Goal: Task Accomplishment & Management: Complete application form

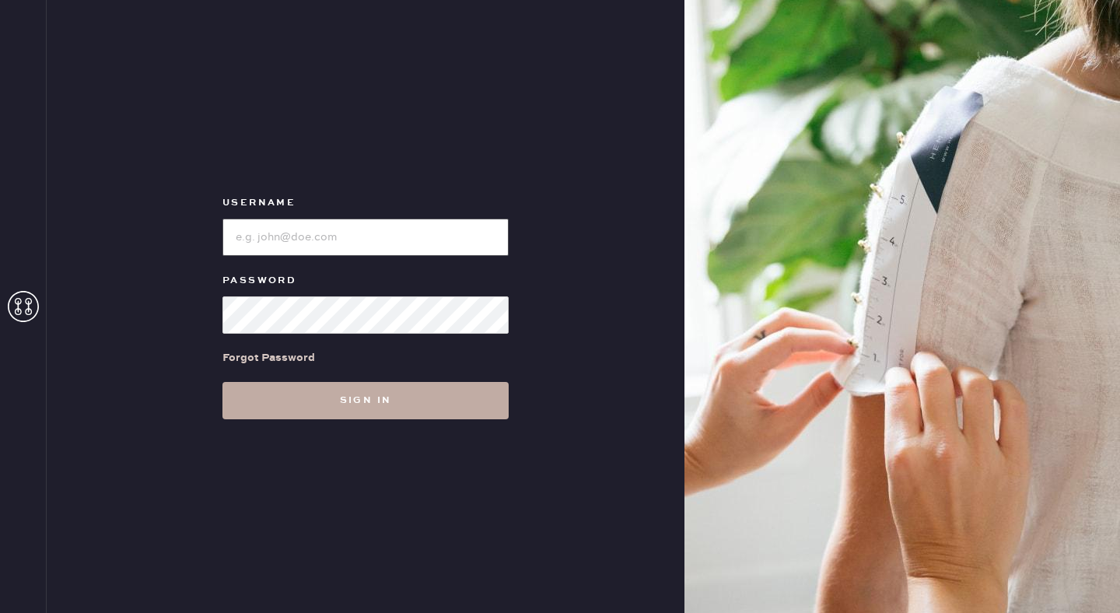
type input "reformationseattle"
click at [377, 410] on button "Sign in" at bounding box center [365, 400] width 286 height 37
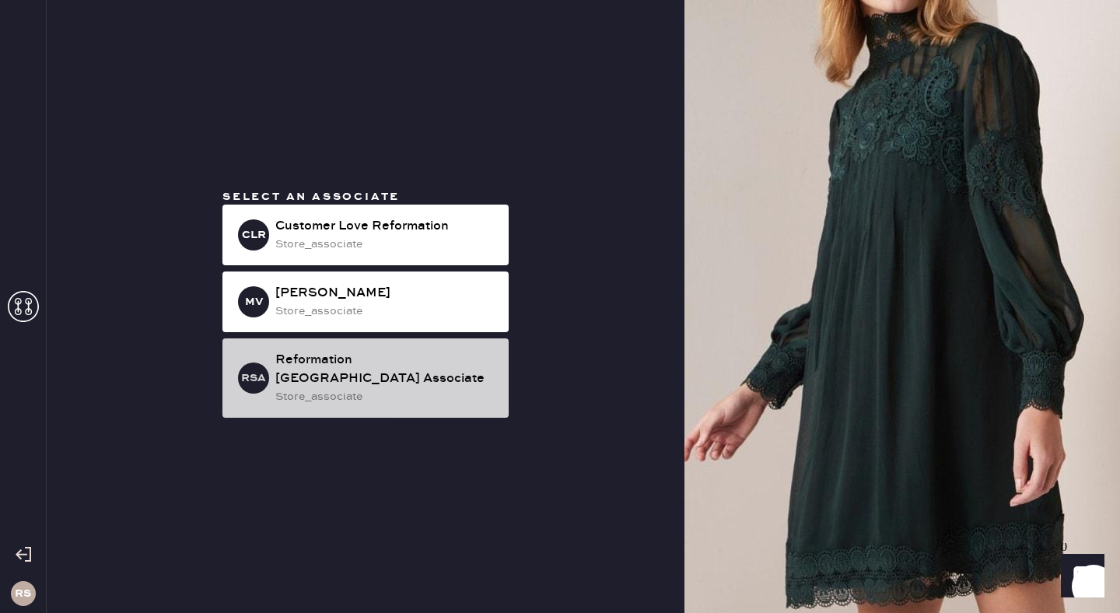
click at [353, 396] on div "RSA Reformation [GEOGRAPHIC_DATA] Associate store_associate" at bounding box center [365, 377] width 286 height 79
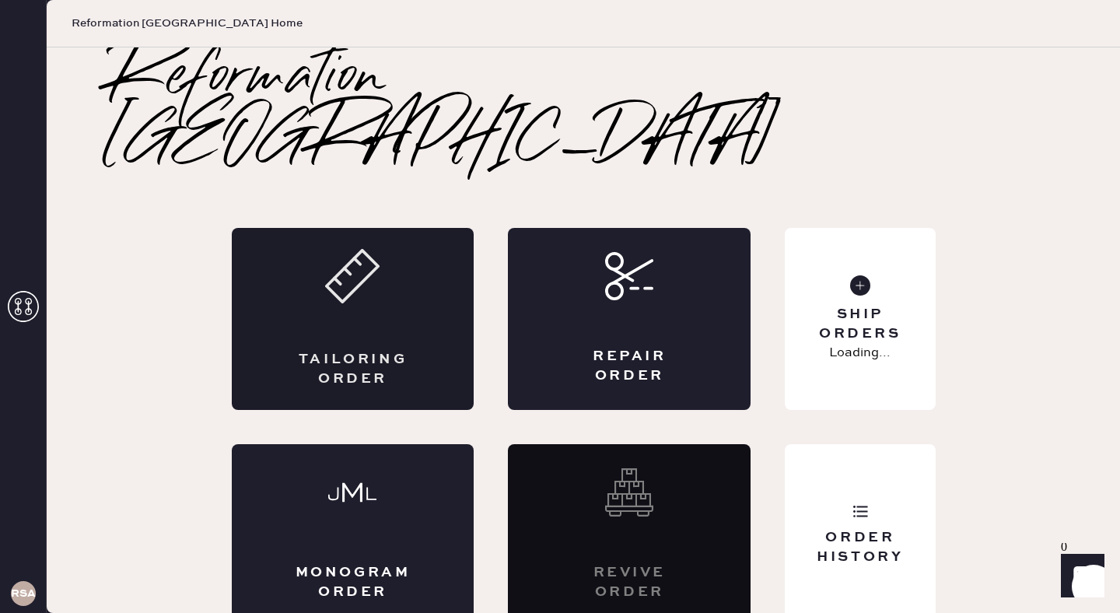
click at [379, 296] on div "Tailoring Order" at bounding box center [353, 319] width 243 height 182
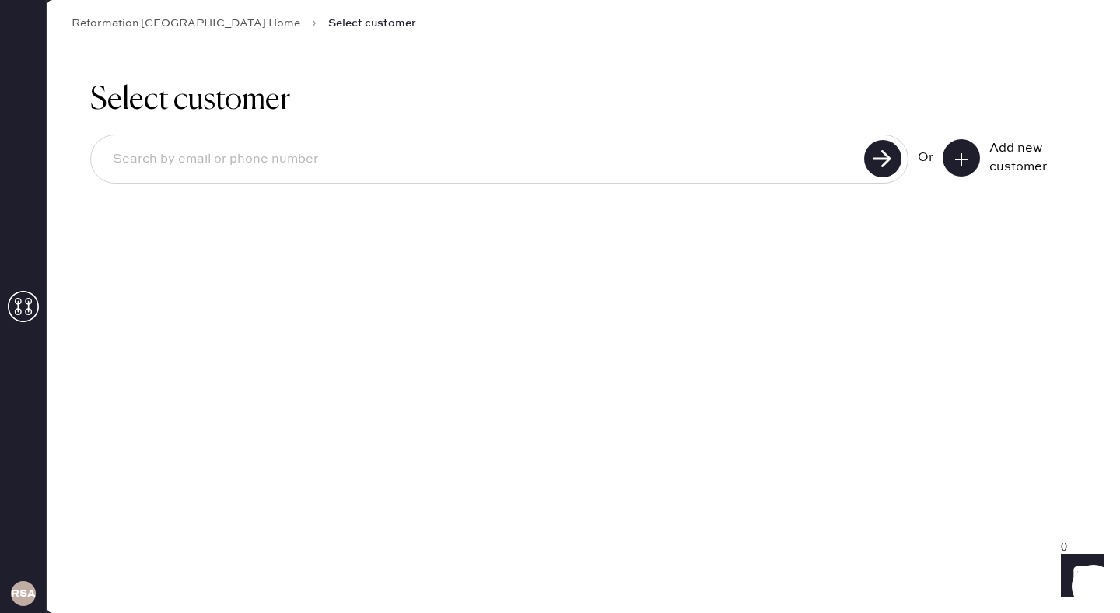
click at [631, 176] on input at bounding box center [479, 160] width 759 height 36
click at [950, 156] on button at bounding box center [961, 157] width 37 height 37
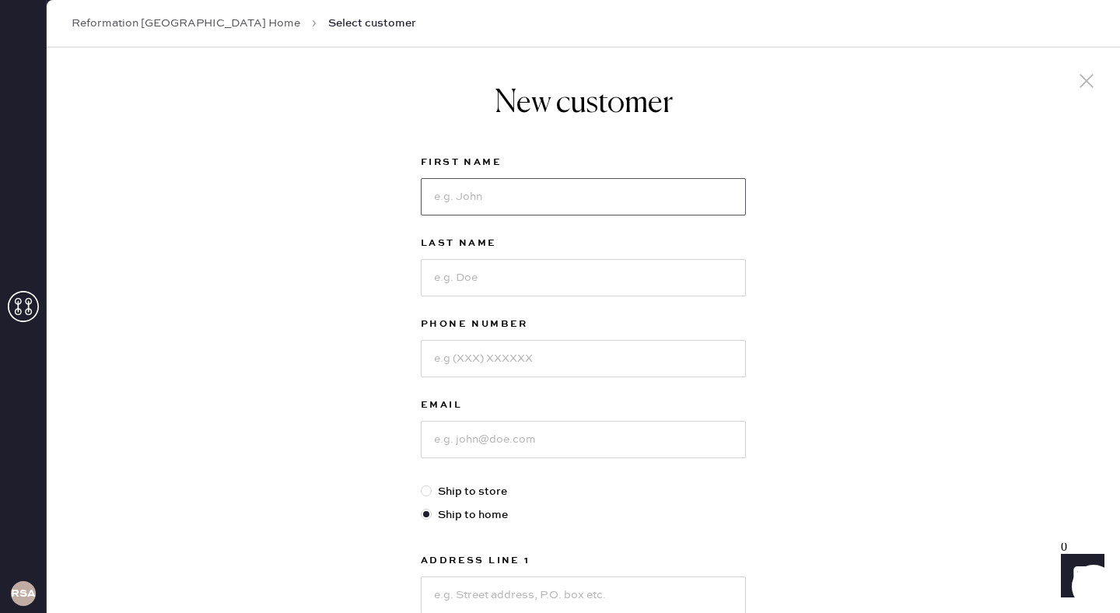
click at [497, 195] on input at bounding box center [583, 196] width 325 height 37
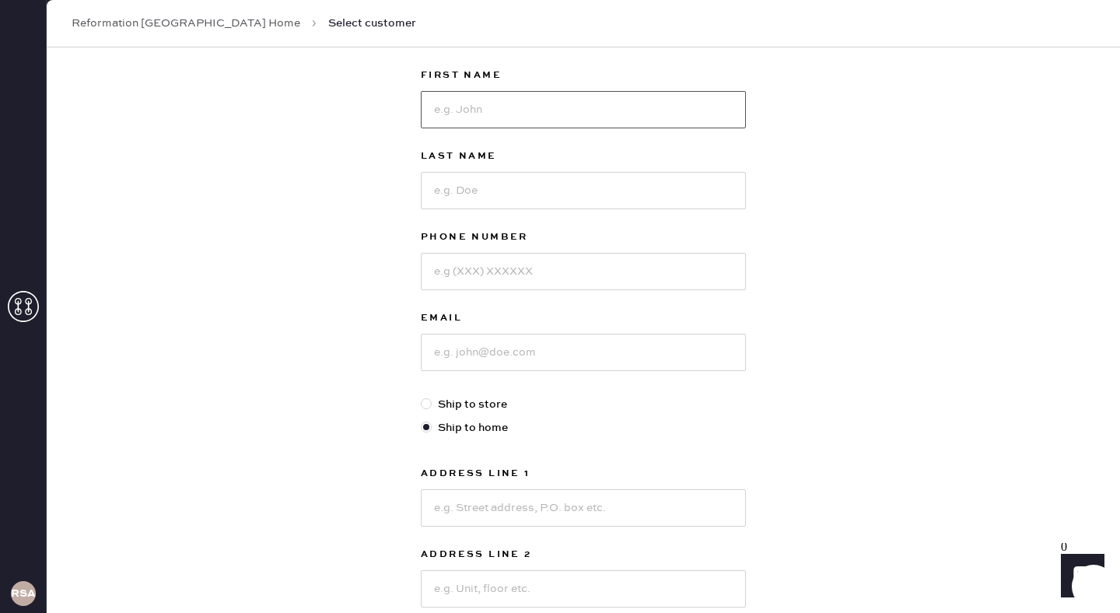
scroll to position [103, 0]
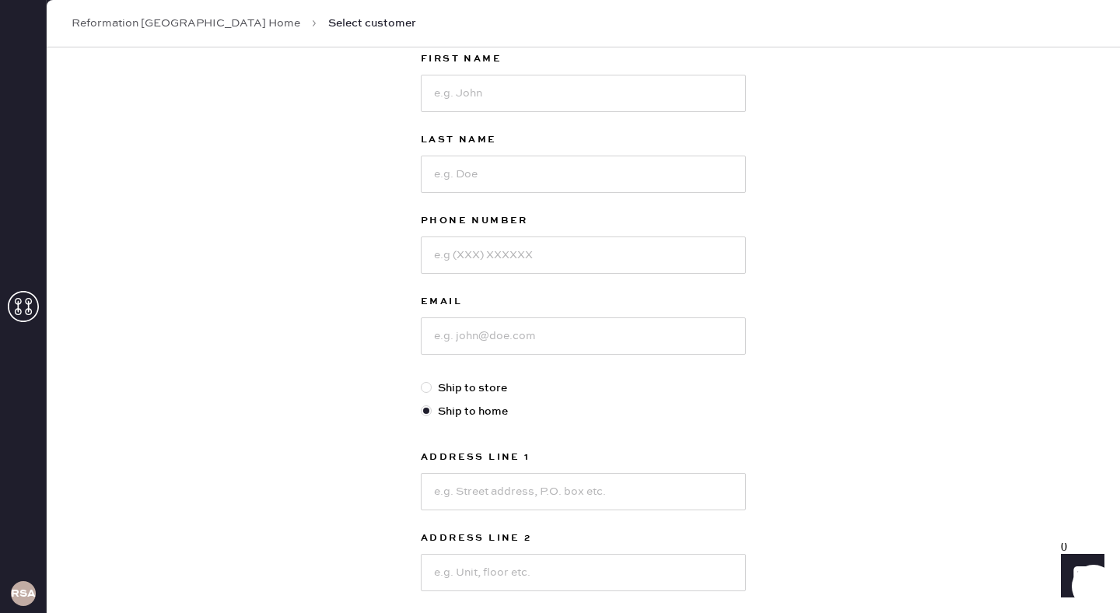
click at [424, 386] on div at bounding box center [426, 387] width 11 height 11
click at [422, 380] on input "Ship to store" at bounding box center [421, 380] width 1 height 1
radio input "true"
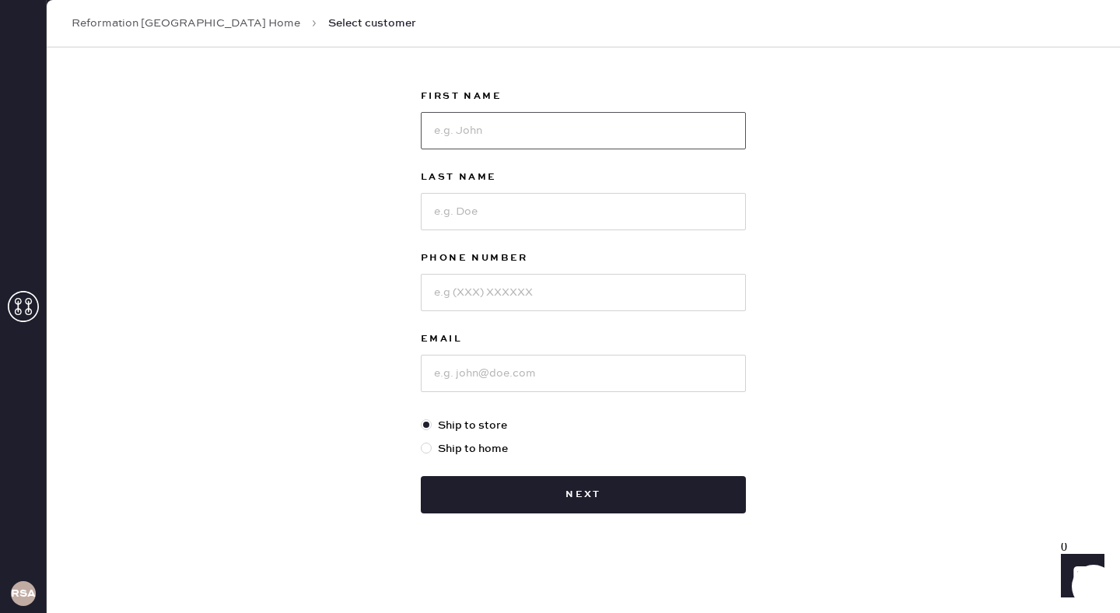
click at [557, 135] on input at bounding box center [583, 130] width 325 height 37
type input "[PERSON_NAME]"
click at [544, 219] on input at bounding box center [583, 211] width 325 height 37
type input "[PERSON_NAME]"
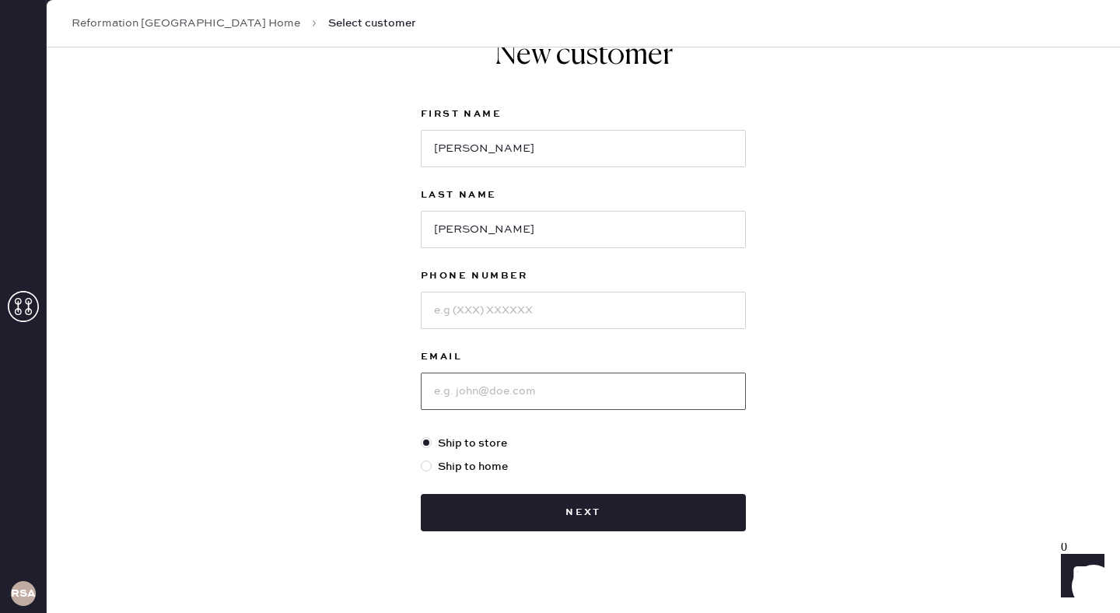
click at [498, 392] on input at bounding box center [583, 391] width 325 height 37
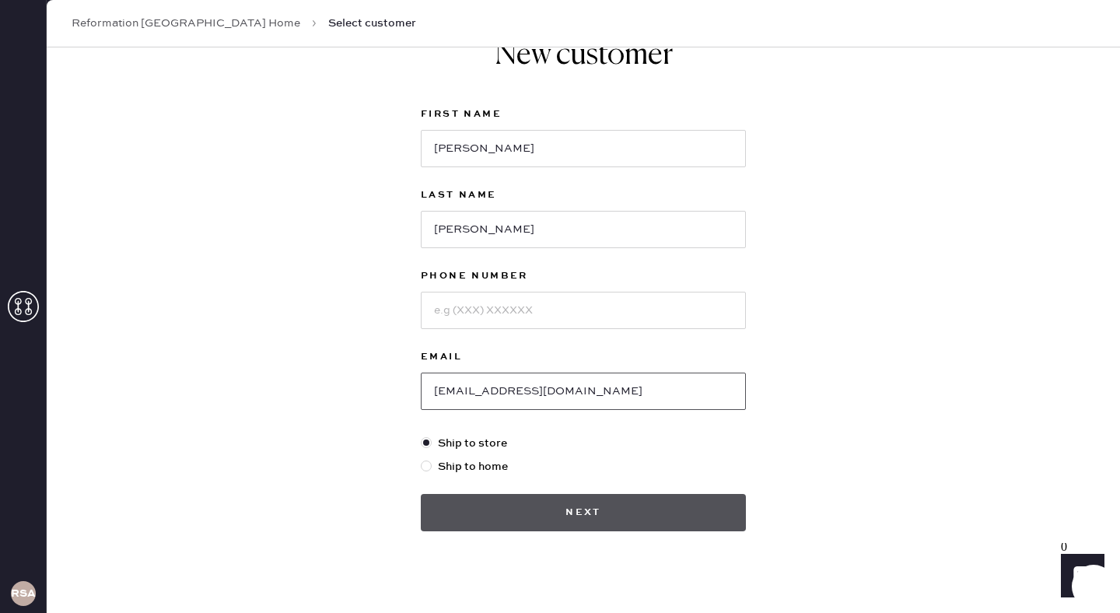
type input "[EMAIL_ADDRESS][DOMAIN_NAME]"
click at [593, 517] on button "Next" at bounding box center [583, 512] width 325 height 37
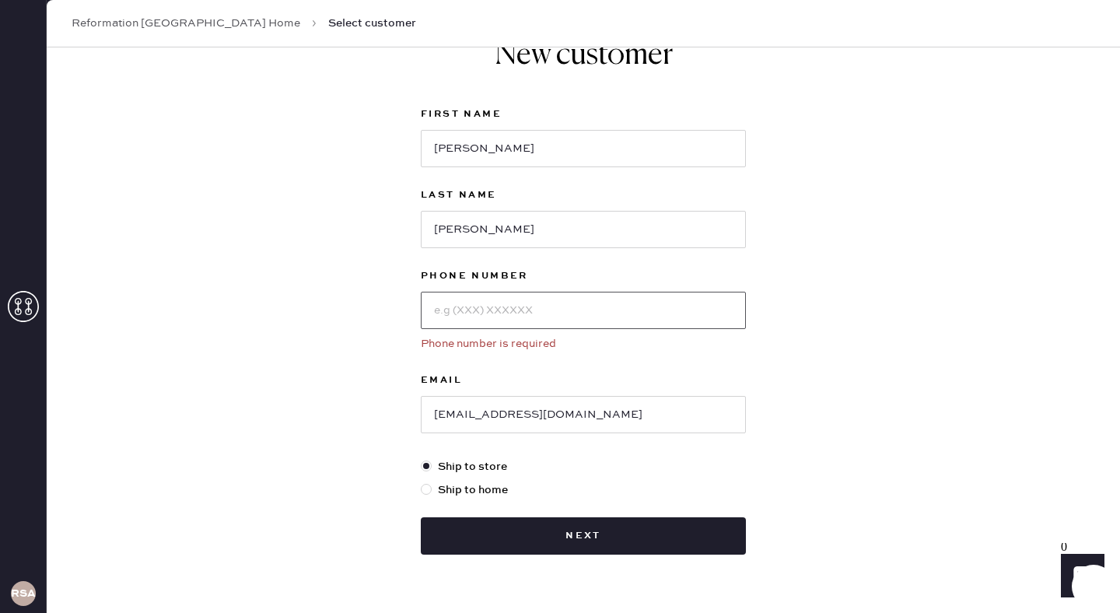
click at [562, 314] on input at bounding box center [583, 310] width 325 height 37
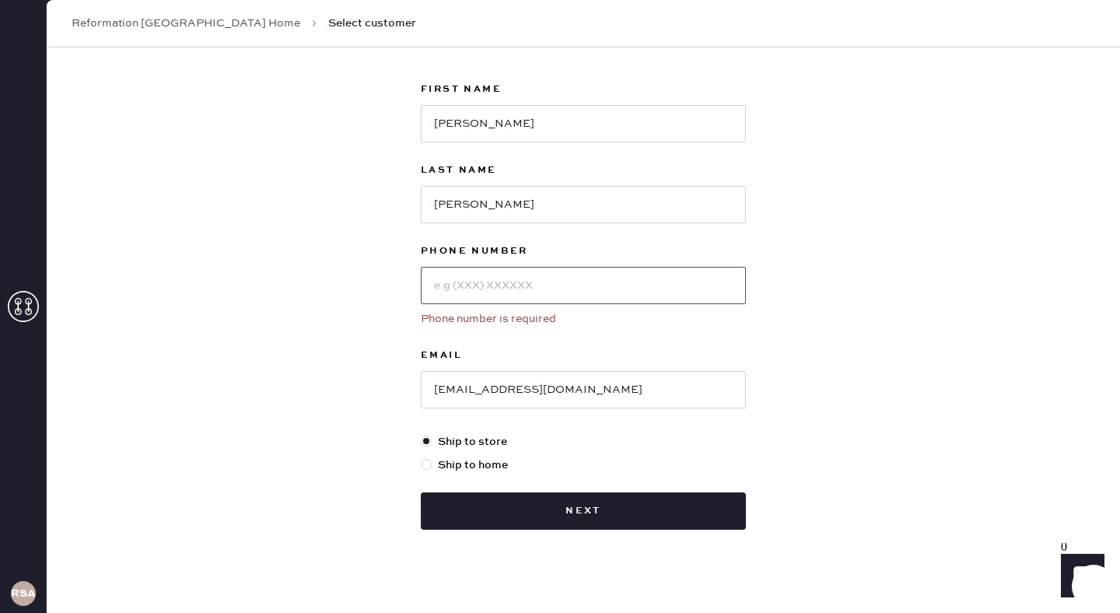
scroll to position [89, 0]
